Goal: Book appointment/travel/reservation

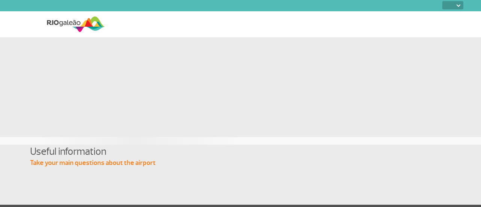
select select
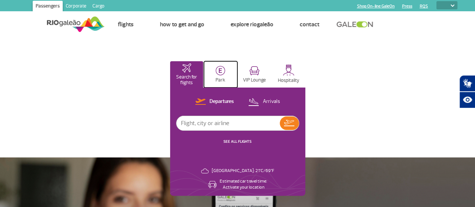
click at [237, 76] on button "Park" at bounding box center [220, 74] width 33 height 26
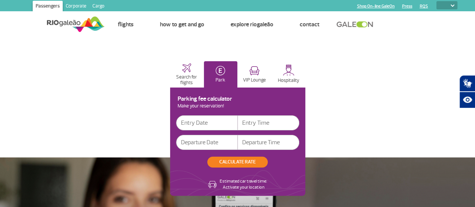
click at [238, 121] on input "text" at bounding box center [207, 122] width 62 height 15
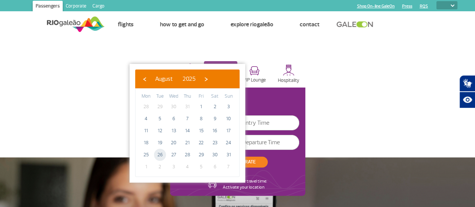
click at [159, 151] on span "26" at bounding box center [160, 155] width 12 height 12
type input "[DATE]"
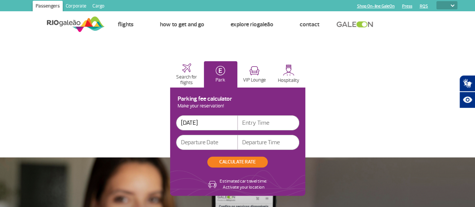
click at [299, 129] on input "text" at bounding box center [269, 122] width 62 height 15
type input "2"
type input "19:00"
click at [238, 147] on input "text" at bounding box center [207, 142] width 62 height 15
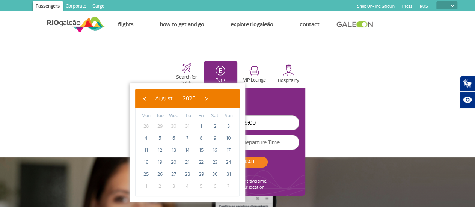
click at [158, 187] on span "2" at bounding box center [160, 186] width 12 height 12
click at [212, 104] on span "›" at bounding box center [206, 98] width 11 height 11
click at [156, 123] on span "2" at bounding box center [160, 126] width 12 height 12
type input "[DATE]"
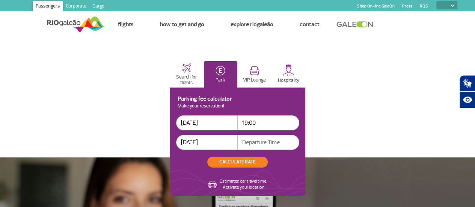
click at [299, 140] on input "text" at bounding box center [269, 142] width 62 height 15
type input "08:00"
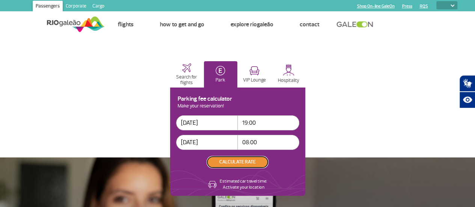
click at [268, 159] on button "CALCULATE RATE" at bounding box center [237, 162] width 60 height 11
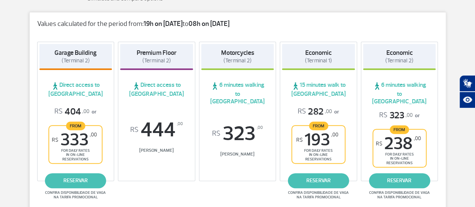
scroll to position [171, 0]
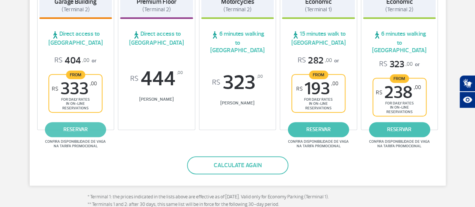
click at [78, 122] on link "reservar" at bounding box center [75, 129] width 61 height 15
